Goal: Information Seeking & Learning: Find specific fact

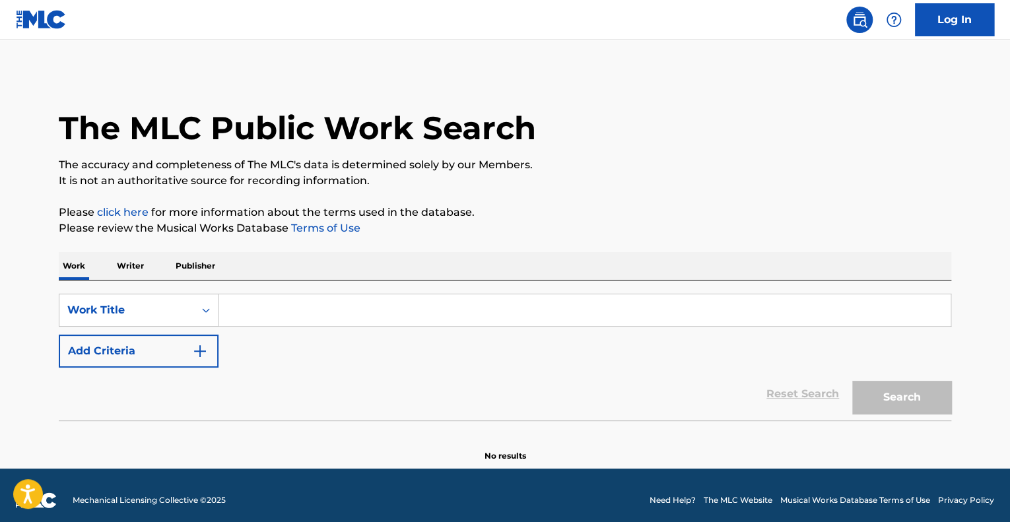
click at [268, 302] on input "Search Form" at bounding box center [584, 310] width 732 height 32
paste input "SIREN ASSASSIN"
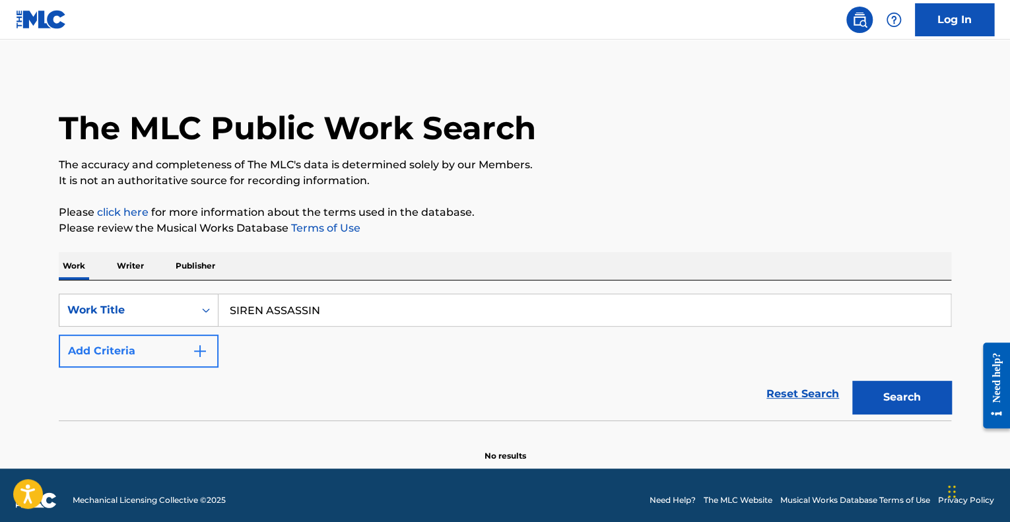
type input "SIREN ASSASSIN"
click at [175, 354] on button "Add Criteria" at bounding box center [139, 351] width 160 height 33
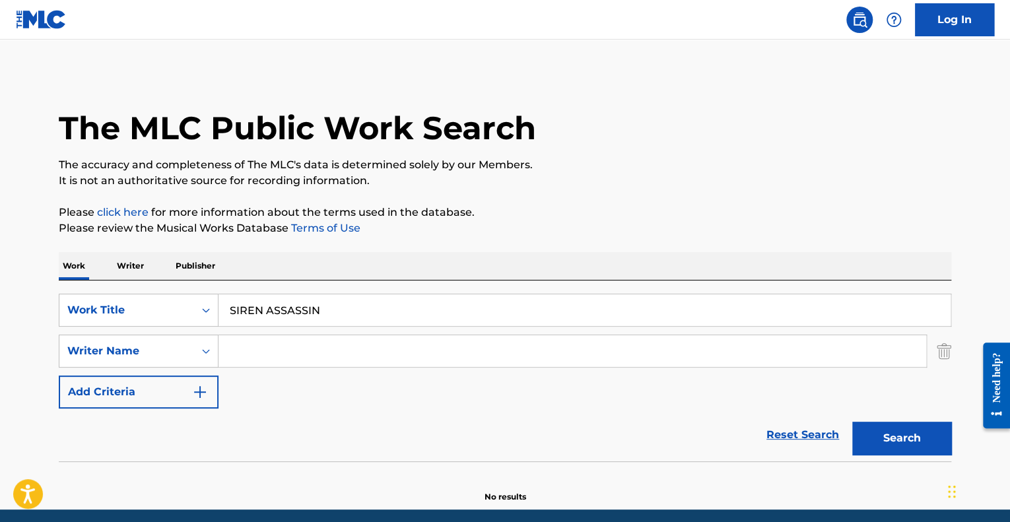
click at [269, 360] on input "Search Form" at bounding box center [571, 351] width 707 height 32
type input "[PERSON_NAME]"
click at [882, 437] on button "Search" at bounding box center [901, 438] width 99 height 33
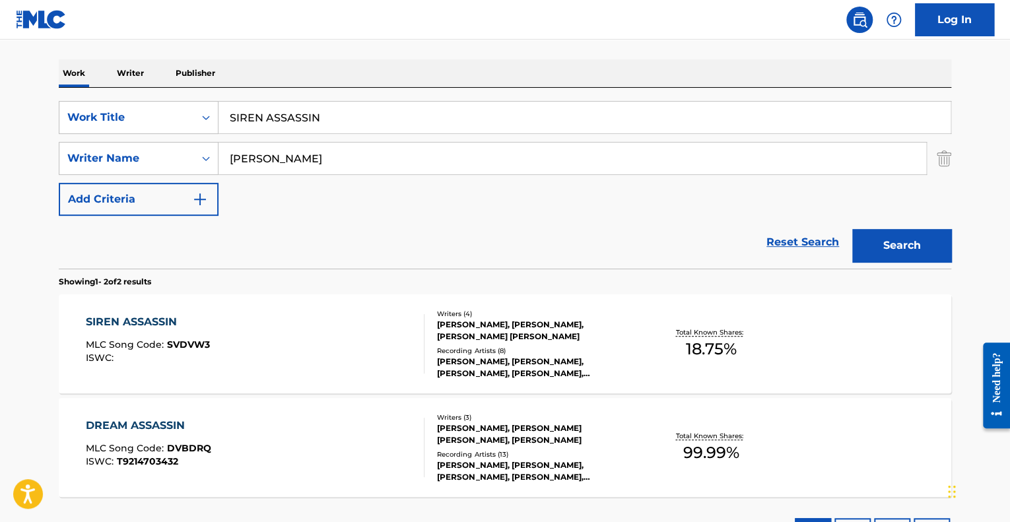
scroll to position [197, 0]
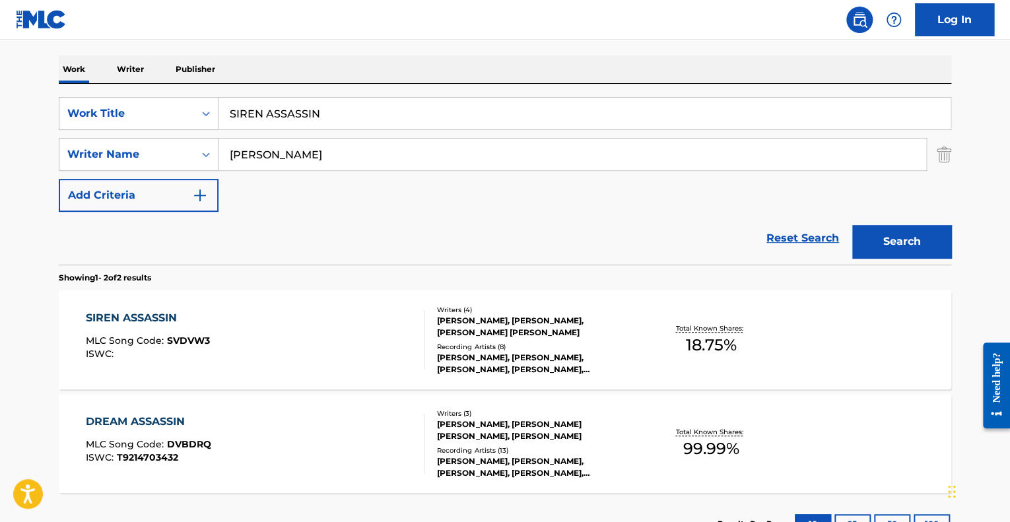
click at [356, 344] on div "SIREN ASSASSIN MLC Song Code : SVDVW3 ISWC :" at bounding box center [255, 339] width 339 height 59
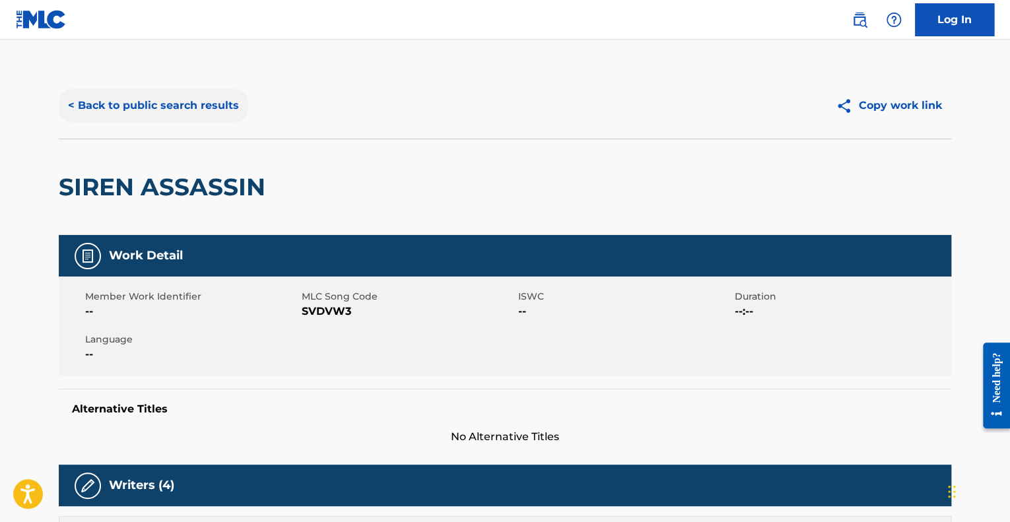
click at [185, 110] on button "< Back to public search results" at bounding box center [153, 105] width 189 height 33
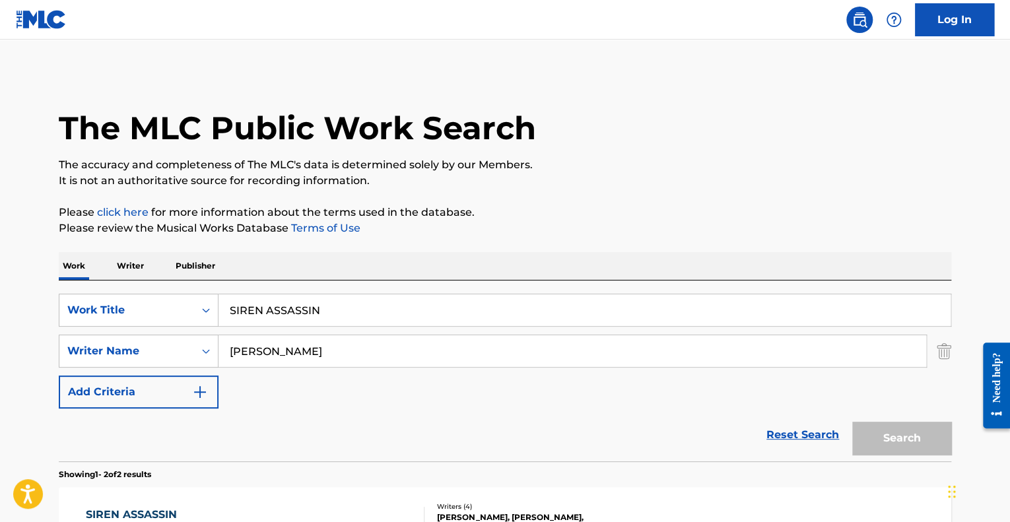
scroll to position [197, 0]
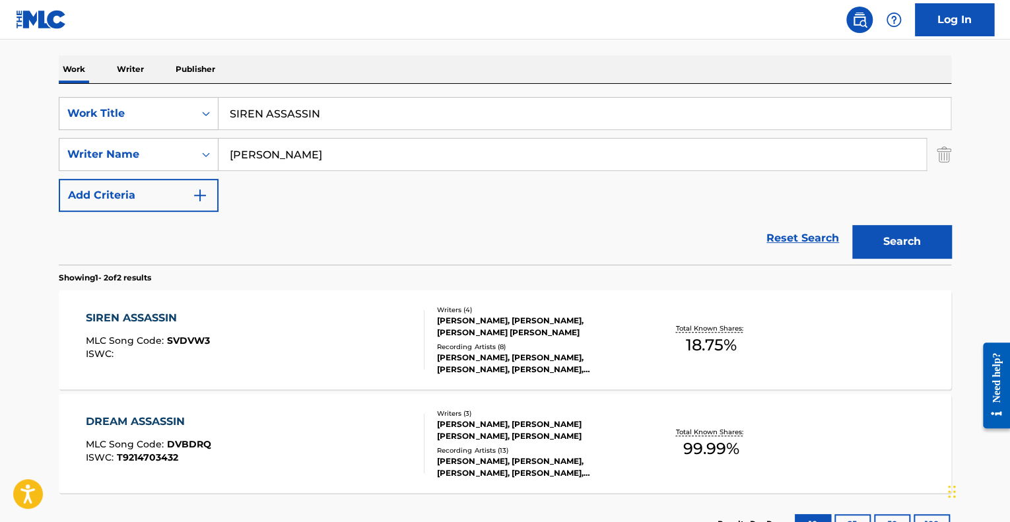
drag, startPoint x: 359, startPoint y: 110, endPoint x: 192, endPoint y: 90, distance: 168.1
click at [192, 90] on div "SearchWithCriteria2e372b33-4ee0-4658-9777-31c78ec031dd Work Title SIREN ASSASSI…" at bounding box center [505, 174] width 892 height 181
paste input "DO OR DIE NO QUESTIONS REMAIN"
type input "DO OR DIE NO QUESTIONS REMAIN"
click at [192, 90] on div "SearchWithCriteria2e372b33-4ee0-4658-9777-31c78ec031dd Work Title DO OR DIE NO …" at bounding box center [505, 174] width 892 height 181
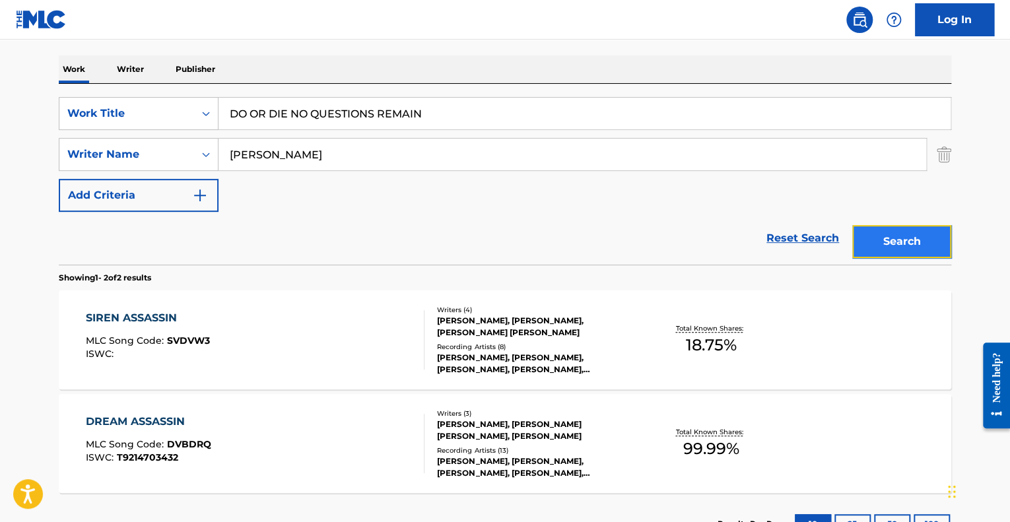
click at [872, 240] on button "Search" at bounding box center [901, 241] width 99 height 33
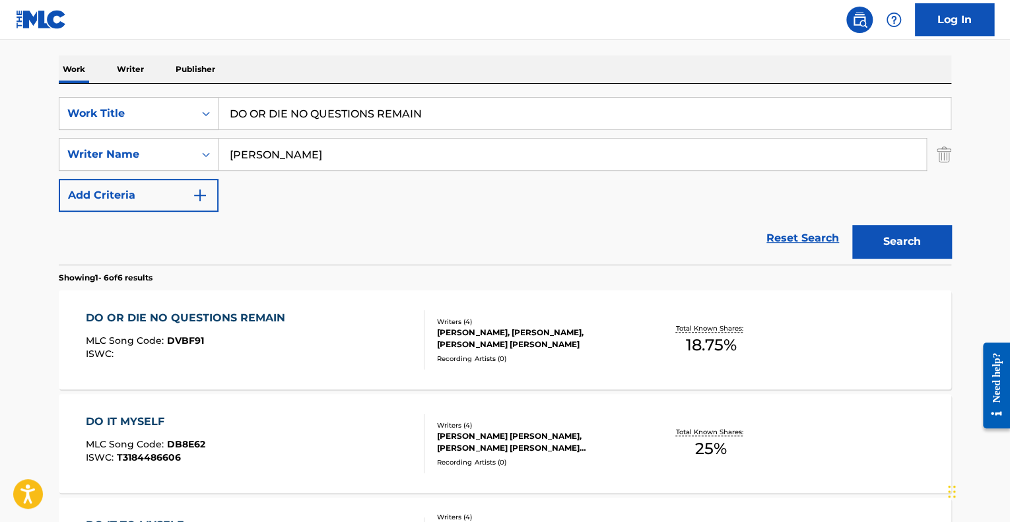
click at [397, 345] on div "DO OR DIE NO QUESTIONS REMAIN MLC Song Code : DVBF91 ISWC :" at bounding box center [255, 339] width 339 height 59
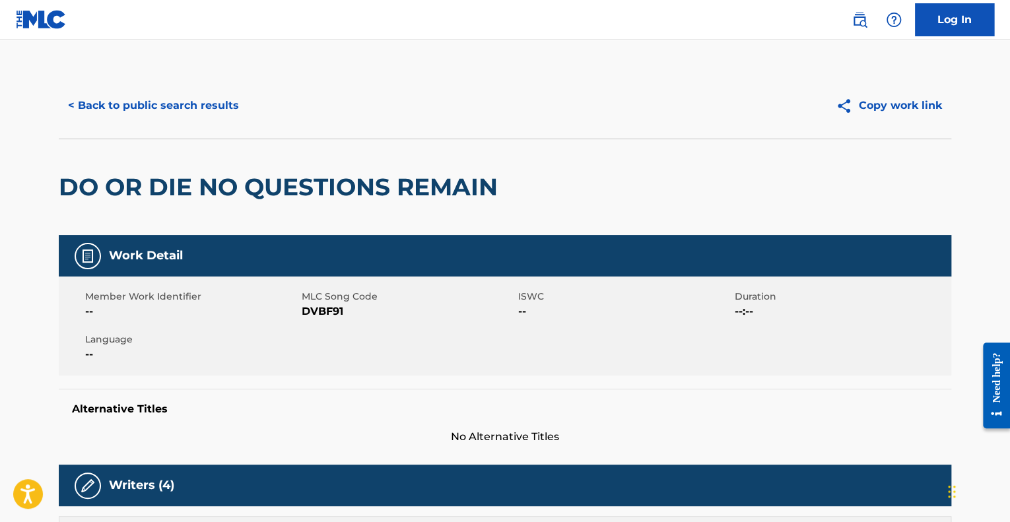
click at [174, 84] on div "< Back to public search results Copy work link" at bounding box center [505, 106] width 892 height 66
click at [179, 105] on button "< Back to public search results" at bounding box center [153, 105] width 189 height 33
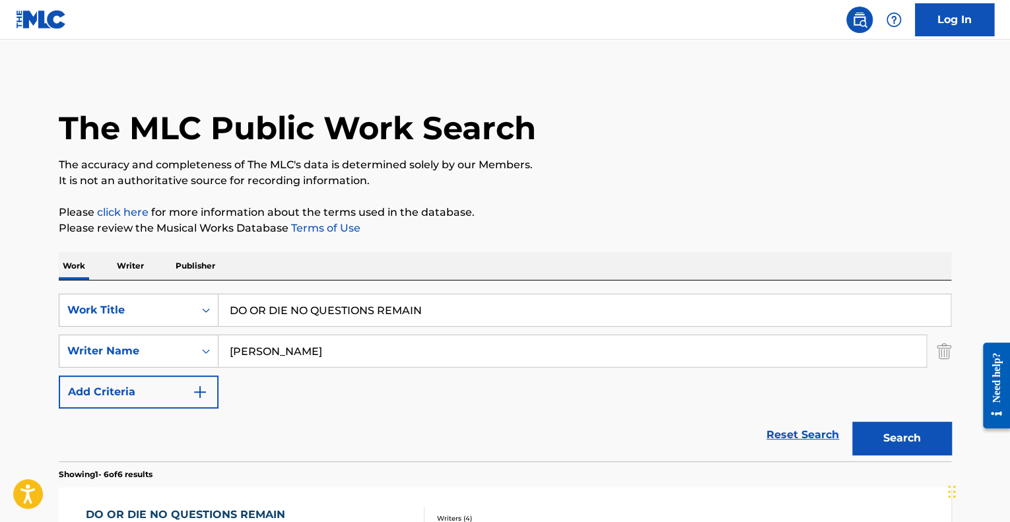
scroll to position [197, 0]
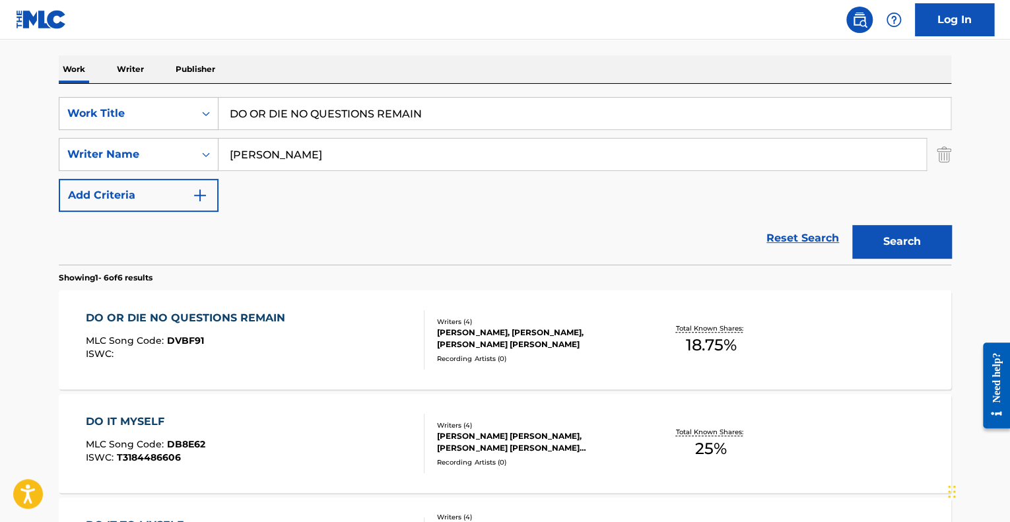
click at [469, 117] on input "DO OR DIE NO QUESTIONS REMAIN" at bounding box center [584, 114] width 732 height 32
type input "D"
type input "bad girls club"
click at [896, 247] on button "Search" at bounding box center [901, 241] width 99 height 33
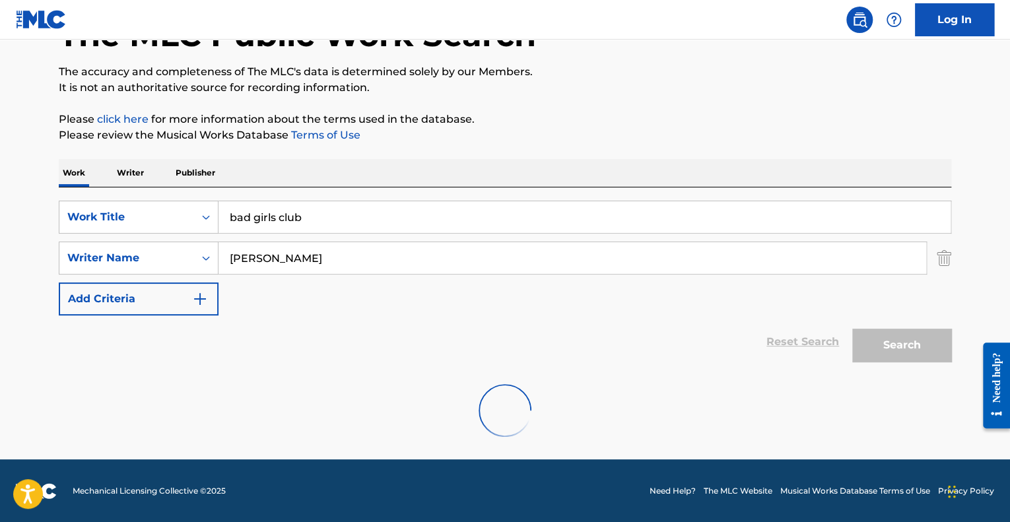
scroll to position [195, 0]
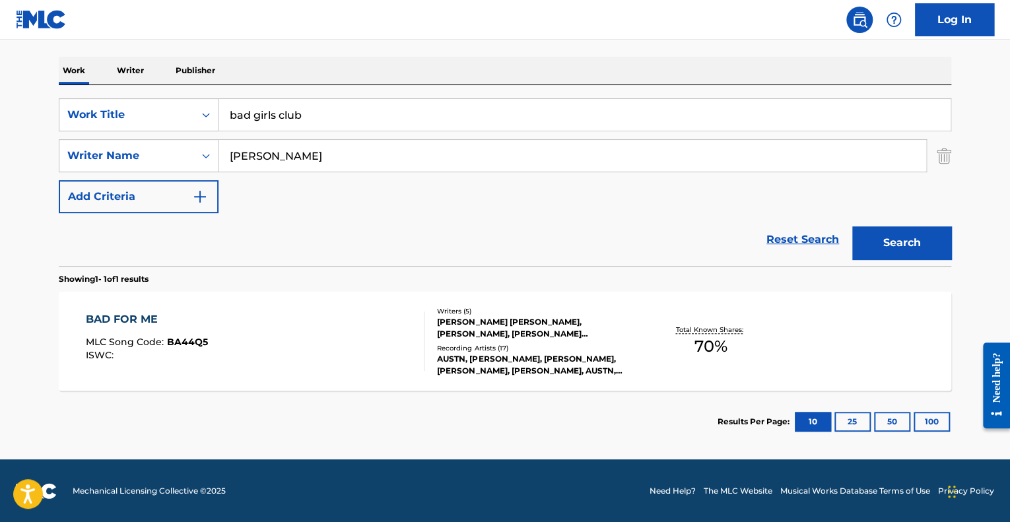
drag, startPoint x: 408, startPoint y: 108, endPoint x: 113, endPoint y: 84, distance: 295.3
click at [113, 85] on div "SearchWithCriteria2e372b33-4ee0-4658-9777-31c78ec031dd Work Title bad girls clu…" at bounding box center [505, 175] width 892 height 181
type input "kill the urge"
click at [852, 226] on button "Search" at bounding box center [901, 242] width 99 height 33
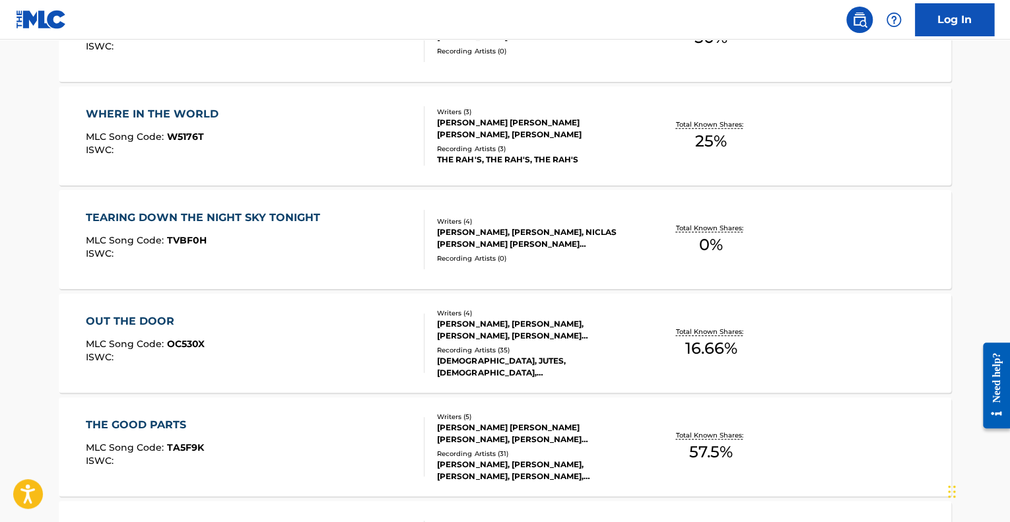
scroll to position [0, 0]
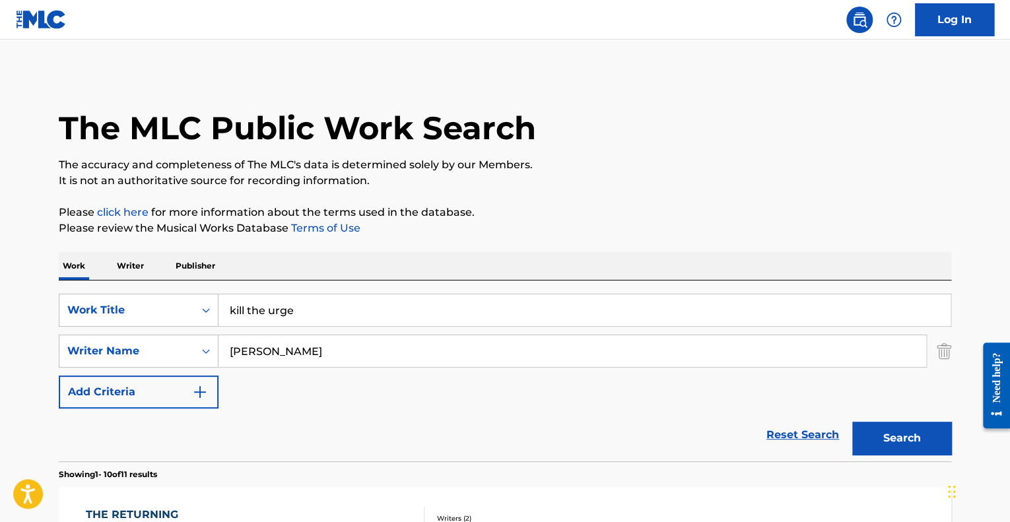
drag, startPoint x: 335, startPoint y: 311, endPoint x: 119, endPoint y: 254, distance: 223.8
type input "make it"
click at [852, 422] on button "Search" at bounding box center [901, 438] width 99 height 33
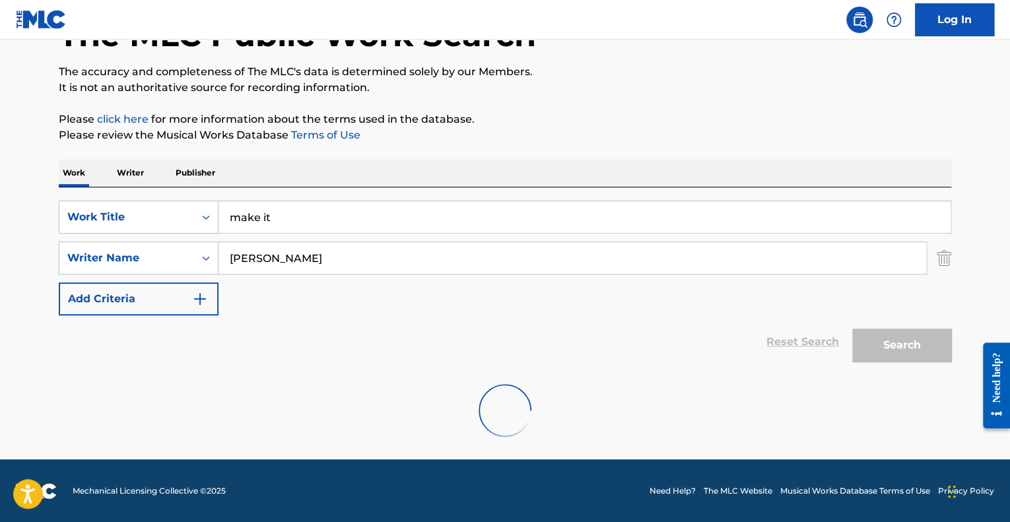
scroll to position [50, 0]
